Goal: Task Accomplishment & Management: Use online tool/utility

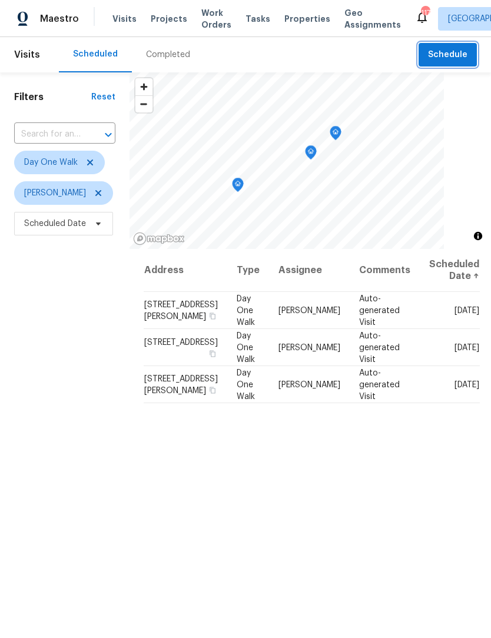
click at [455, 60] on span "Schedule" at bounding box center [447, 55] width 39 height 15
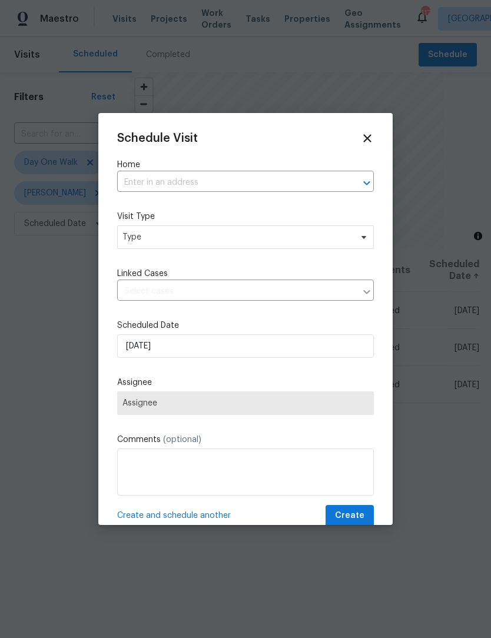
click at [236, 181] on input "text" at bounding box center [229, 183] width 224 height 18
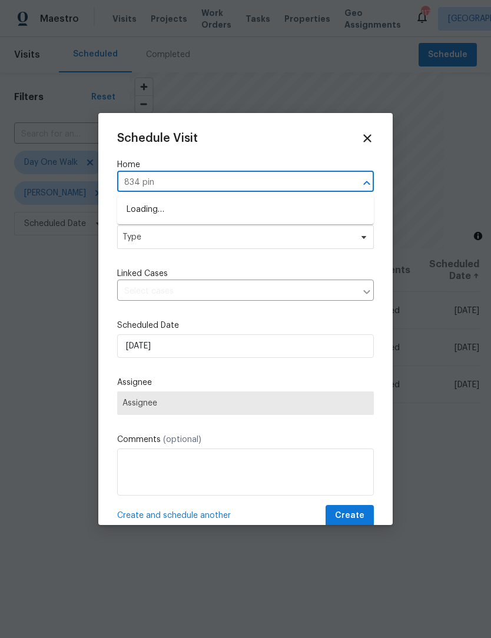
type input "834 pine"
click at [252, 207] on li "[STREET_ADDRESS]" at bounding box center [245, 209] width 257 height 19
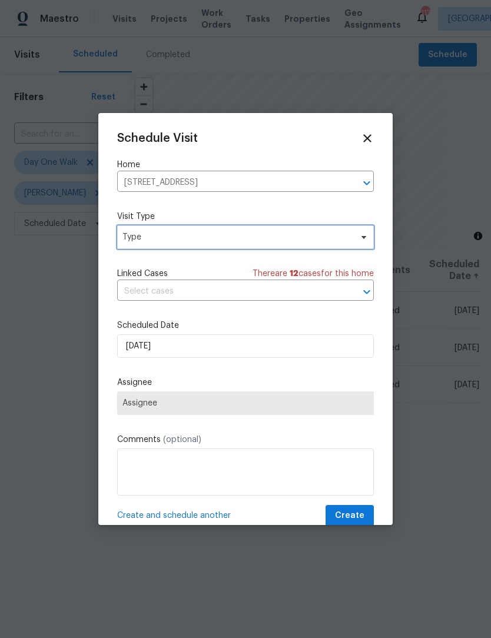
click at [364, 237] on icon at bounding box center [363, 236] width 9 height 9
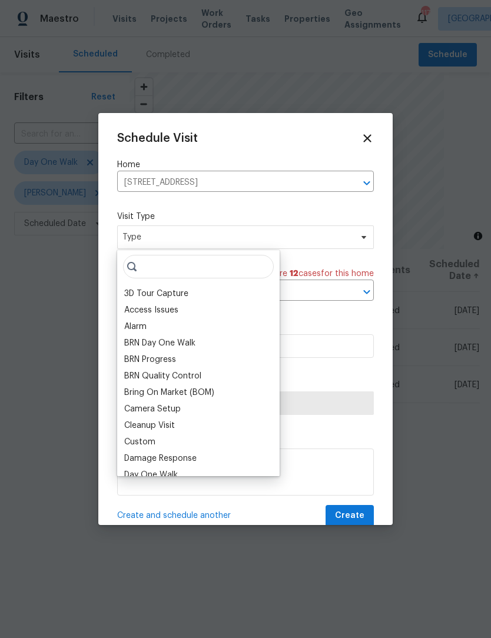
click at [185, 314] on div "Access Issues" at bounding box center [198, 310] width 155 height 16
click at [167, 307] on div "Access Issues" at bounding box center [151, 310] width 54 height 12
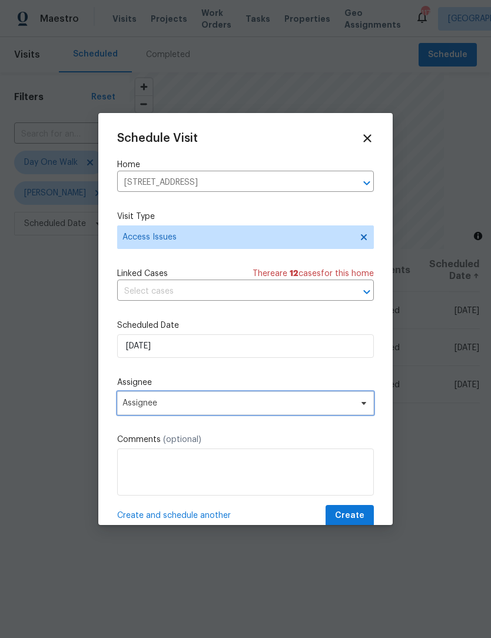
click at [364, 412] on span "Assignee" at bounding box center [245, 403] width 257 height 24
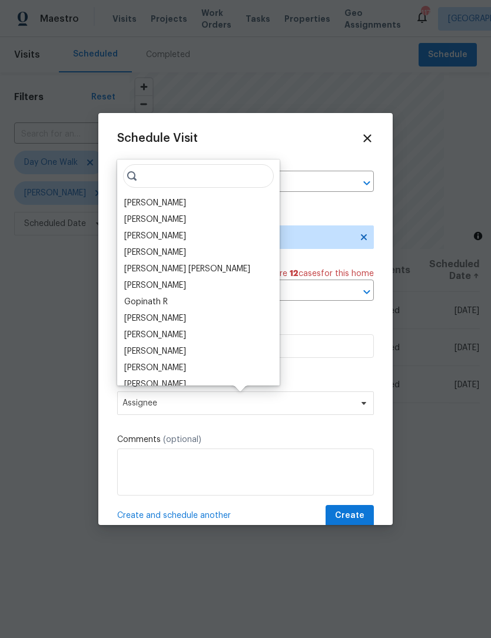
click at [176, 202] on div "[PERSON_NAME]" at bounding box center [198, 203] width 155 height 16
click at [159, 200] on div "[PERSON_NAME]" at bounding box center [155, 203] width 62 height 12
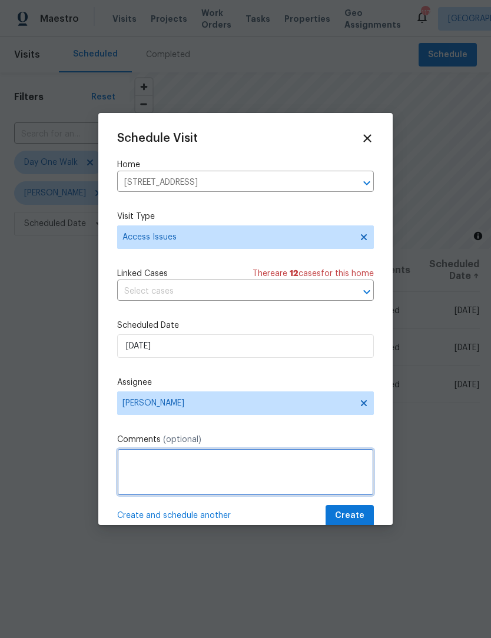
click at [249, 471] on textarea at bounding box center [245, 471] width 257 height 47
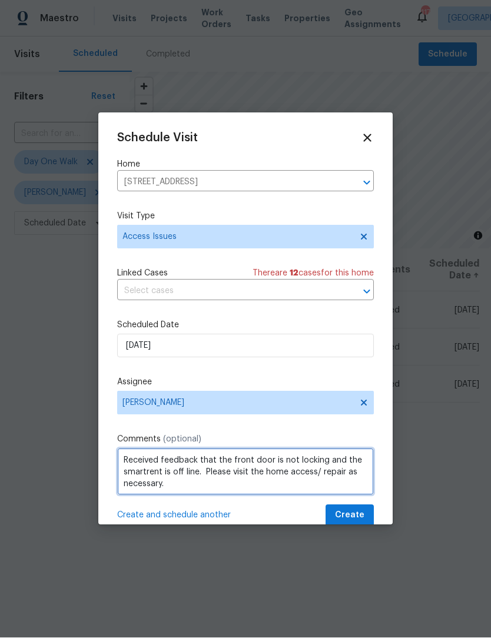
type textarea "Received feedback that the front door is not locking and the smartrent is off l…"
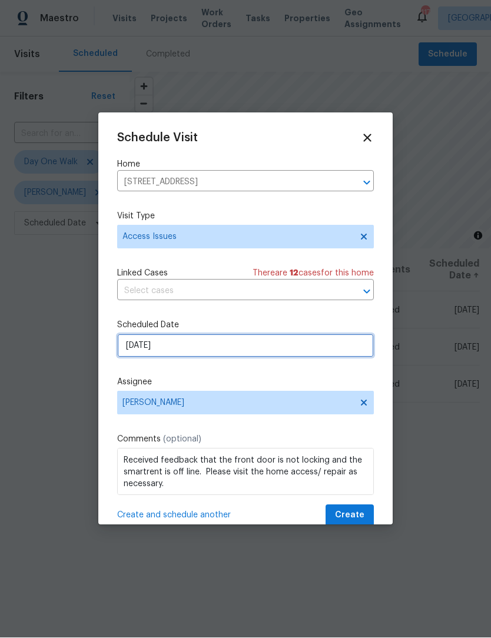
click at [191, 352] on input "[DATE]" at bounding box center [245, 346] width 257 height 24
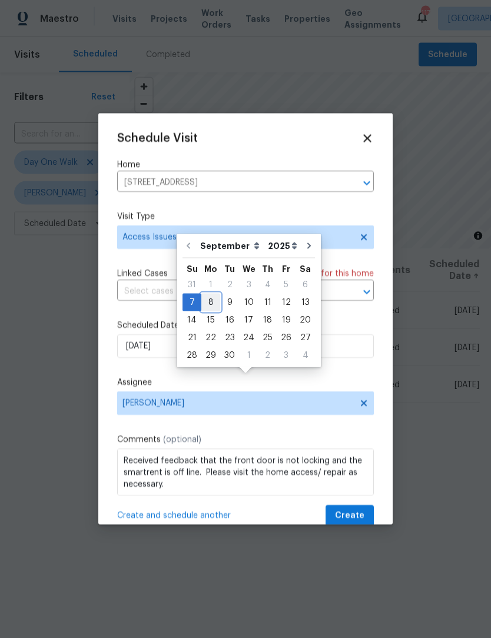
click at [212, 294] on div "8" at bounding box center [210, 302] width 19 height 16
type input "[DATE]"
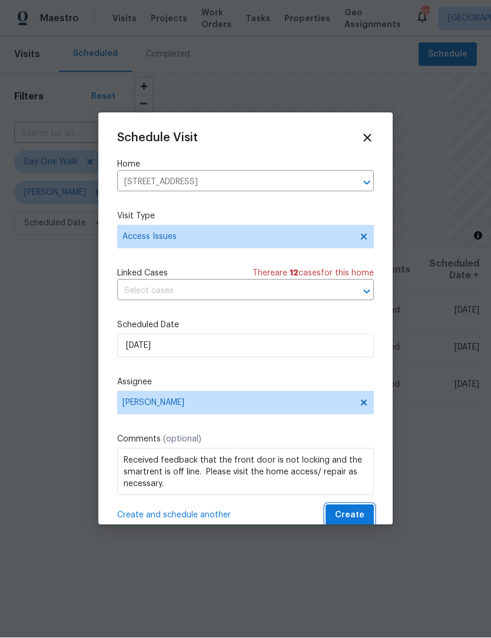
click at [356, 515] on span "Create" at bounding box center [349, 515] width 29 height 15
